Goal: Transaction & Acquisition: Purchase product/service

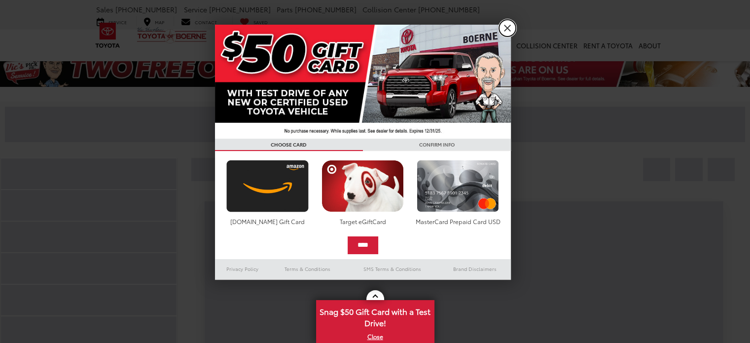
drag, startPoint x: 504, startPoint y: 30, endPoint x: 412, endPoint y: 39, distance: 93.2
click at [504, 30] on link "X" at bounding box center [507, 28] width 17 height 17
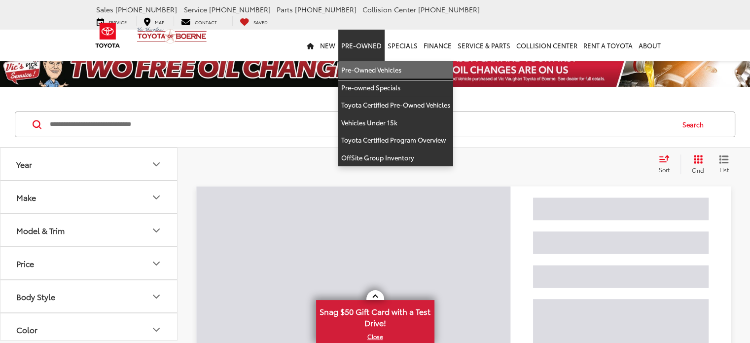
click at [373, 61] on link "Pre-Owned Vehicles" at bounding box center [395, 70] width 115 height 18
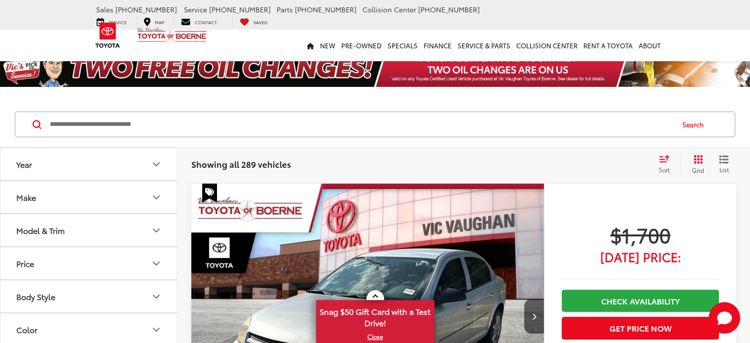
scroll to position [131, 0]
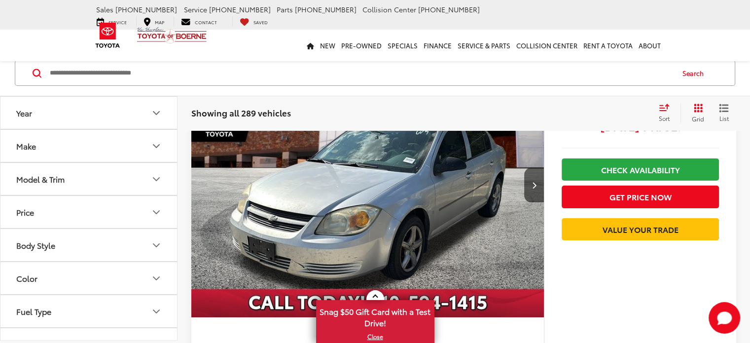
click at [66, 154] on button "Make" at bounding box center [89, 146] width 178 height 32
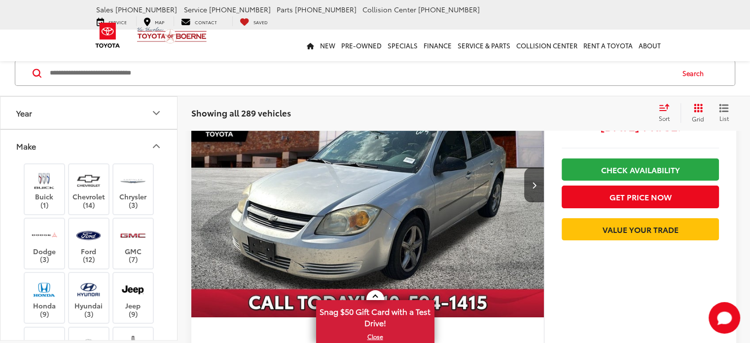
click at [63, 147] on button "Make" at bounding box center [89, 146] width 178 height 32
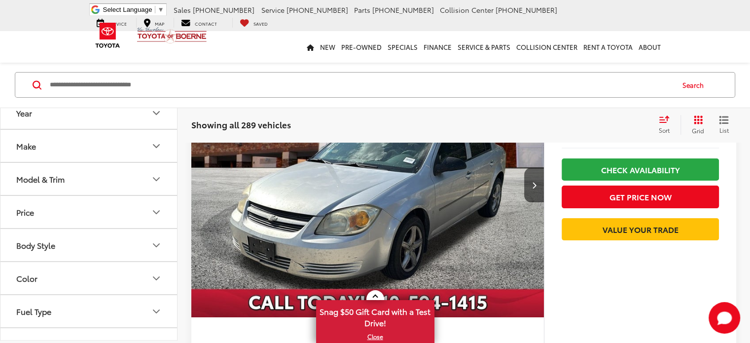
click at [46, 175] on div "Model & Trim" at bounding box center [40, 178] width 48 height 9
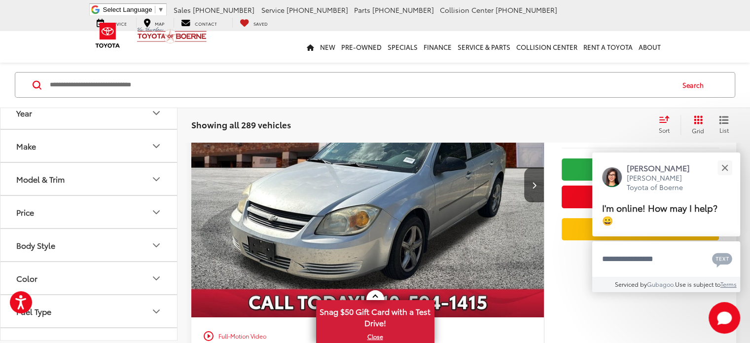
click at [43, 250] on button "Body Style" at bounding box center [89, 245] width 178 height 32
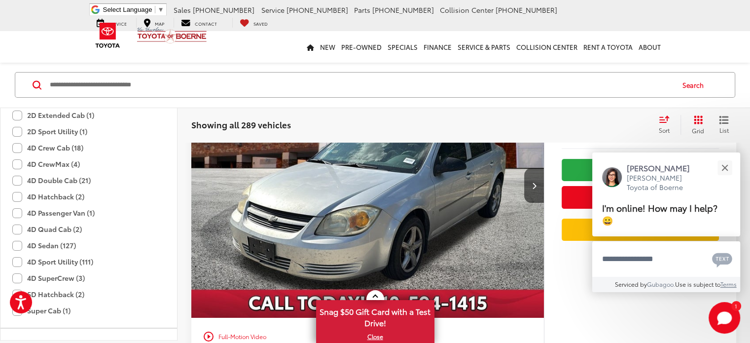
scroll to position [197, 0]
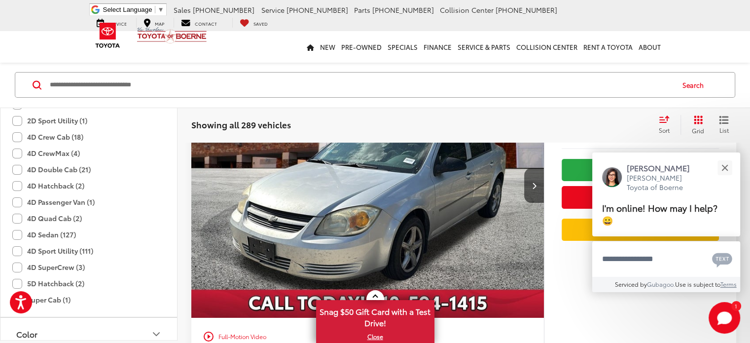
click at [20, 248] on label "4D Sport Utility (111)" at bounding box center [52, 251] width 81 height 16
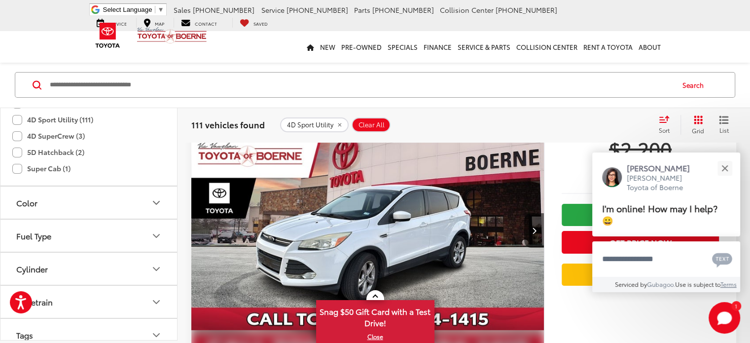
scroll to position [105, 0]
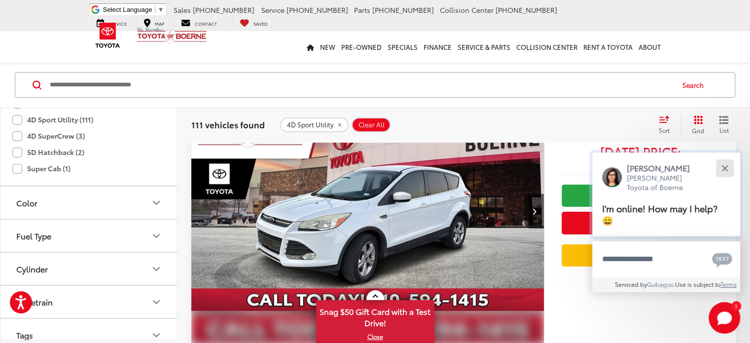
click at [726, 165] on div "Close" at bounding box center [724, 168] width 6 height 6
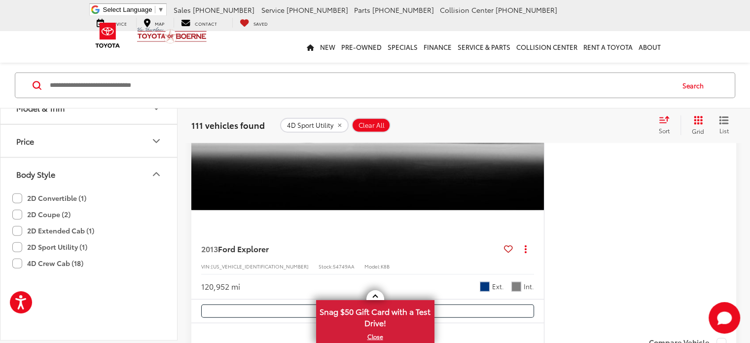
scroll to position [0, 0]
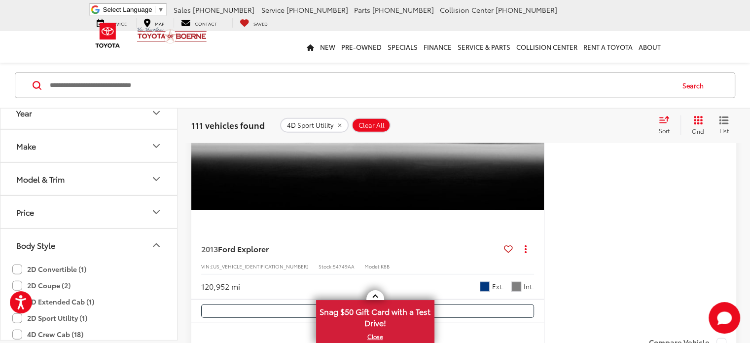
click at [63, 150] on button "Make" at bounding box center [89, 146] width 178 height 32
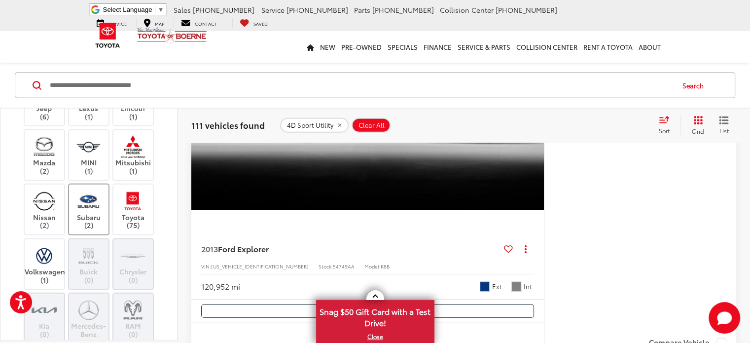
scroll to position [263, 0]
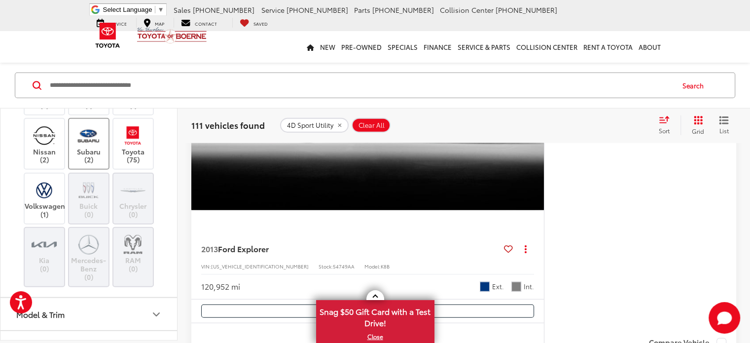
click at [102, 145] on label "Subaru (2)" at bounding box center [89, 144] width 40 height 40
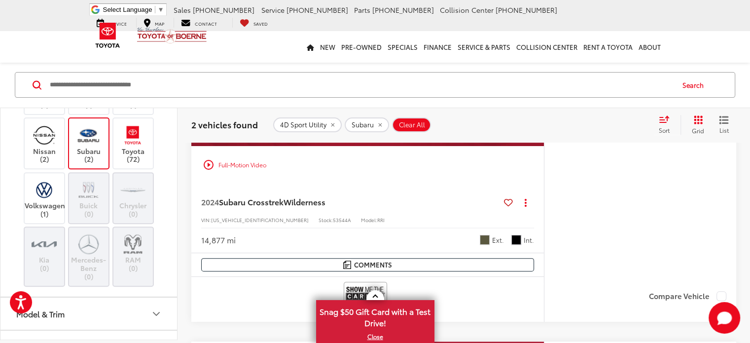
scroll to position [368, 0]
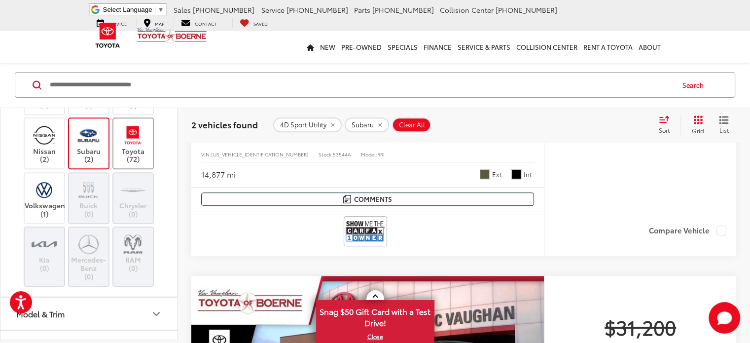
click at [129, 131] on img at bounding box center [132, 135] width 27 height 23
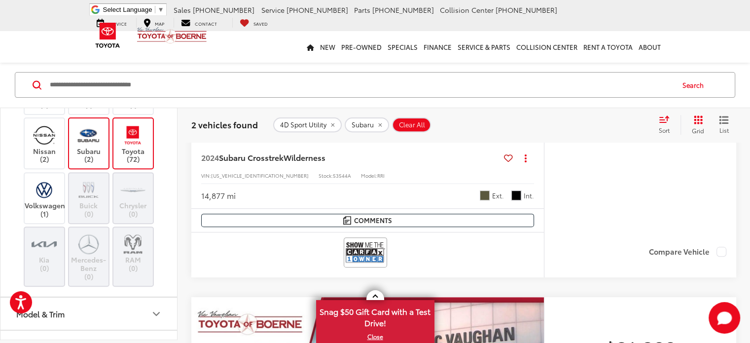
click at [97, 138] on img at bounding box center [88, 135] width 27 height 23
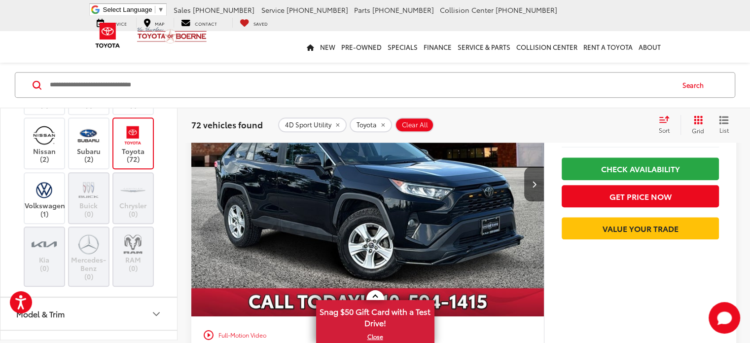
scroll to position [986, 0]
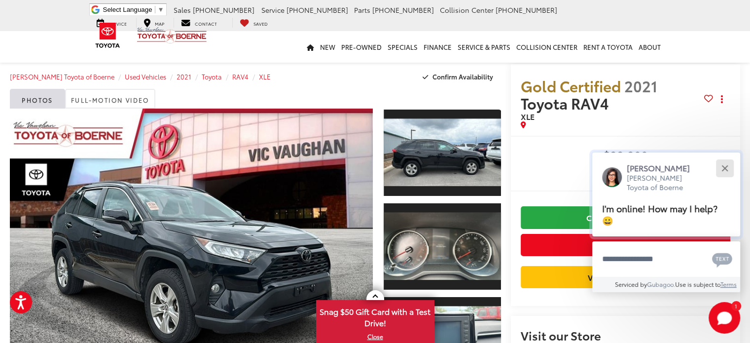
click at [724, 165] on button "Close" at bounding box center [724, 167] width 21 height 21
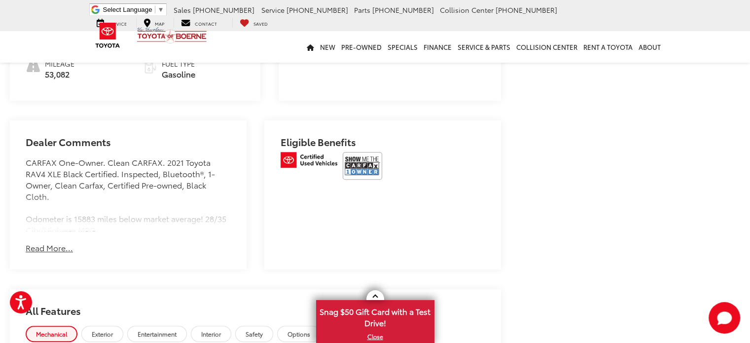
scroll to position [657, 0]
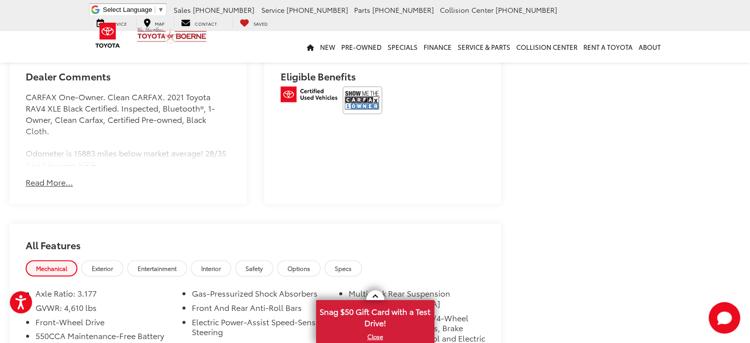
click at [45, 177] on button "Read More..." at bounding box center [49, 182] width 47 height 11
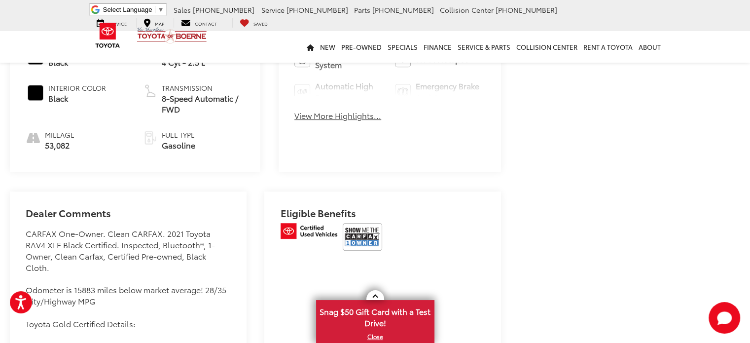
scroll to position [607, 0]
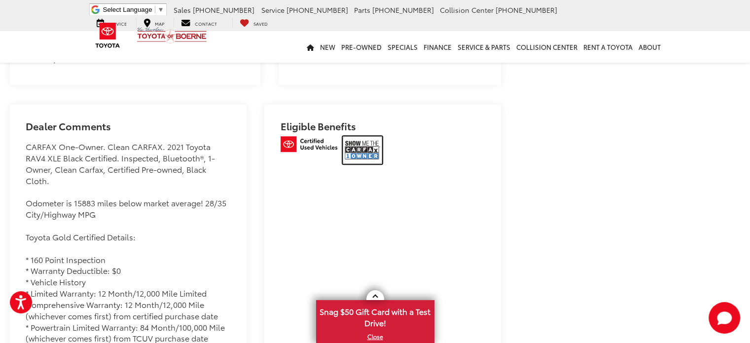
click at [369, 136] on img at bounding box center [362, 150] width 39 height 28
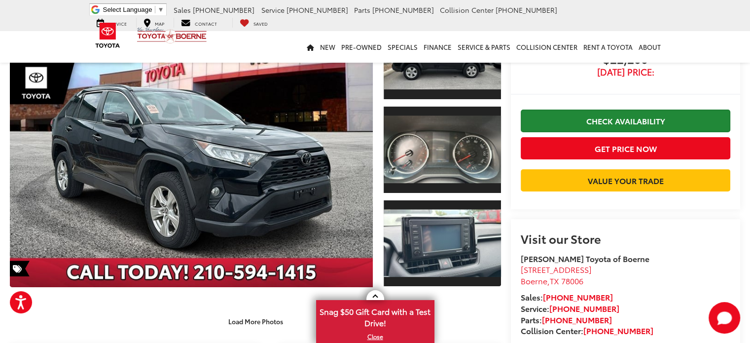
scroll to position [131, 0]
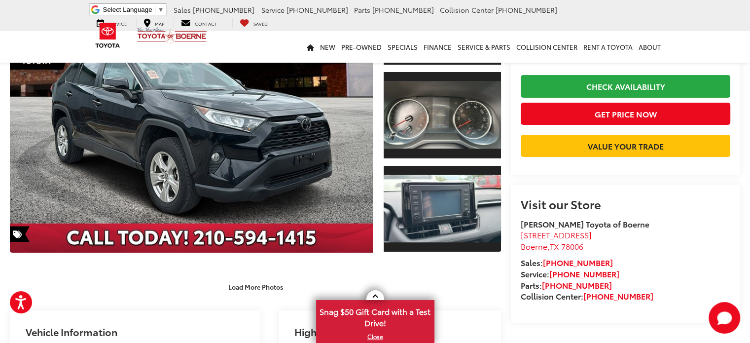
click at [521, 162] on capital-one-entry-button at bounding box center [521, 162] width 0 height 0
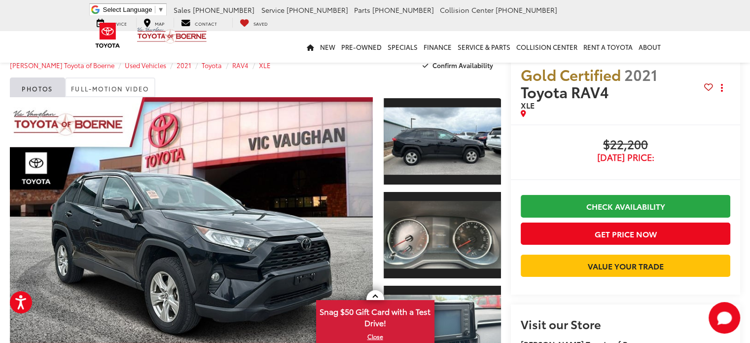
scroll to position [0, 0]
